Goal: Complete application form: Complete application form

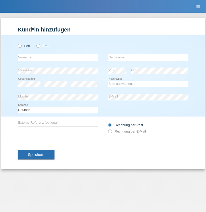
radio input "true"
click at [58, 57] on input "text" at bounding box center [58, 57] width 80 height 6
type input "[PERSON_NAME]"
click at [148, 57] on input "text" at bounding box center [148, 57] width 80 height 6
type input "Kolesnyk"
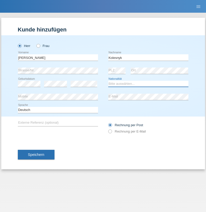
select select "UA"
select select "C"
select select "23"
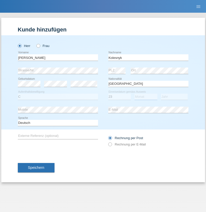
select select "09"
select select "2021"
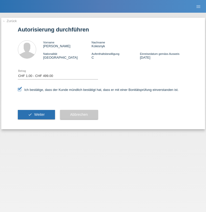
select select "1"
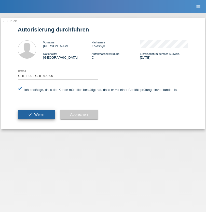
click at [36, 115] on span "Weiter" at bounding box center [39, 115] width 10 height 4
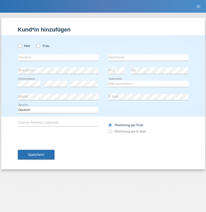
radio input "true"
click at [58, 57] on input "text" at bounding box center [58, 57] width 80 height 6
type input "[PERSON_NAME]"
click at [148, 57] on input "text" at bounding box center [148, 57] width 80 height 6
type input "Horvath"
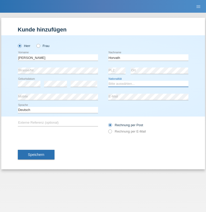
select select "CH"
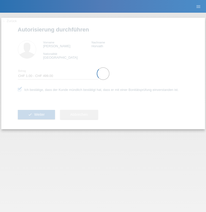
select select "1"
